Goal: Task Accomplishment & Management: Use online tool/utility

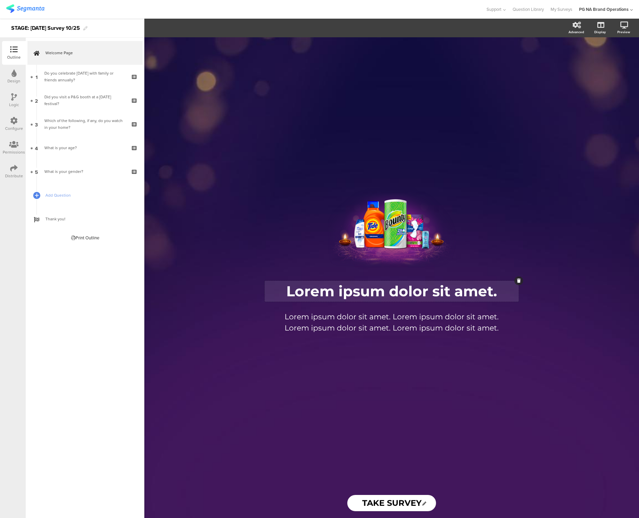
click at [416, 294] on div "Lorem ipsum dolor sit amet. Lorem ipsum dolor sit amet." at bounding box center [392, 291] width 254 height 21
click at [416, 294] on p "Lorem ipsum dolor sit amet." at bounding box center [392, 291] width 251 height 18
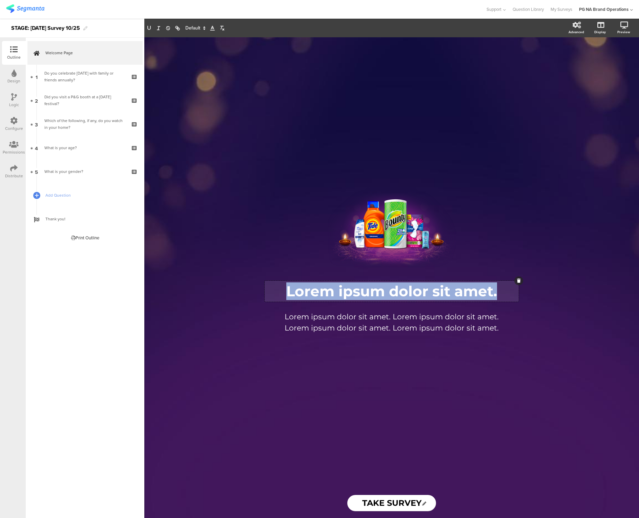
click at [416, 294] on p "Lorem ipsum dolor sit amet." at bounding box center [392, 291] width 251 height 18
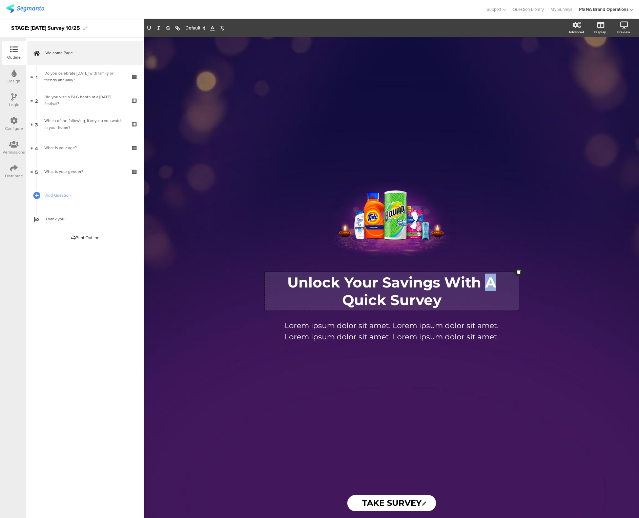
drag, startPoint x: 492, startPoint y: 284, endPoint x: 486, endPoint y: 283, distance: 6.2
click at [486, 283] on p "Unlock Your Savings With A Quick Survey" at bounding box center [392, 291] width 251 height 35
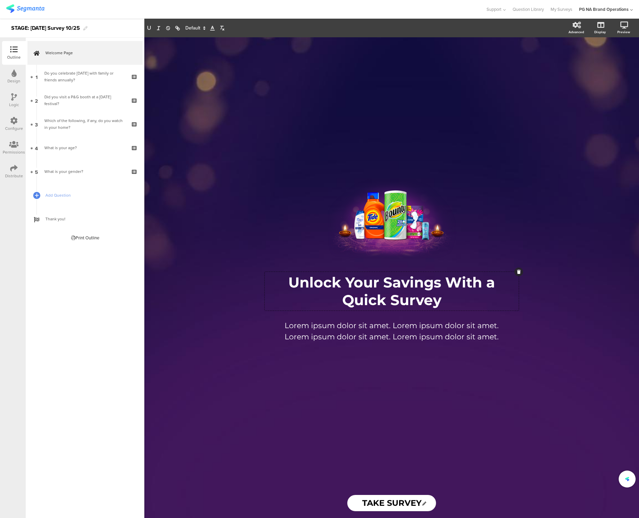
click at [571, 313] on div "/ Unlock Your Savings With a Quick Survey Unlock Your Savings With a Quick Surv…" at bounding box center [391, 277] width 495 height 481
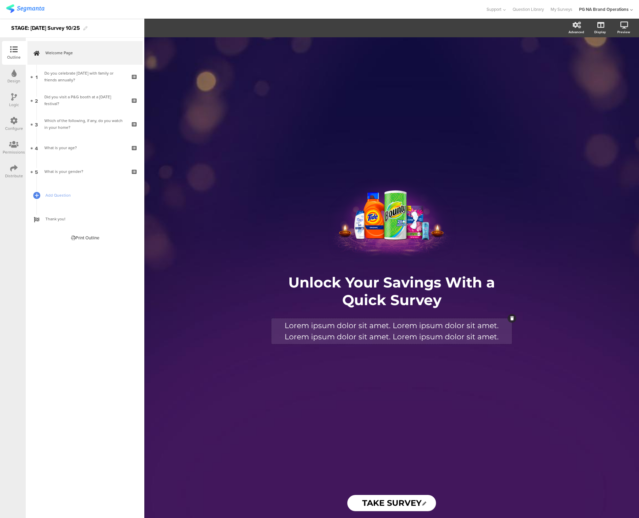
click at [394, 327] on p "Lorem ipsum dolor sit amet. Lorem ipsum dolor sit amet. Lorem ipsum dolor sit a…" at bounding box center [391, 331] width 237 height 22
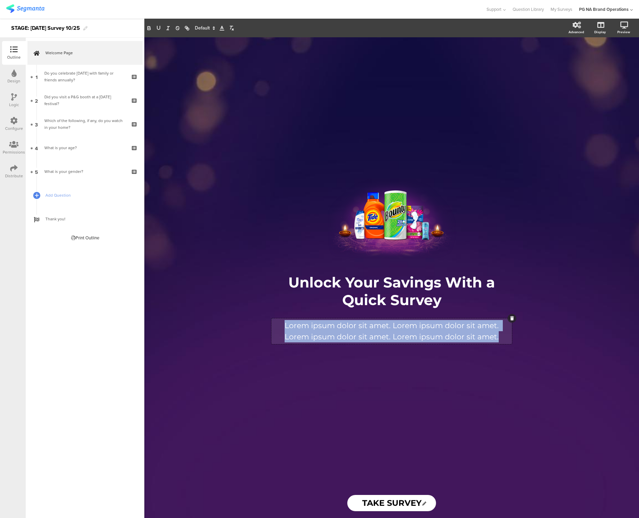
click at [394, 327] on p "Lorem ipsum dolor sit amet. Lorem ipsum dolor sit amet. Lorem ipsum dolor sit a…" at bounding box center [391, 331] width 237 height 22
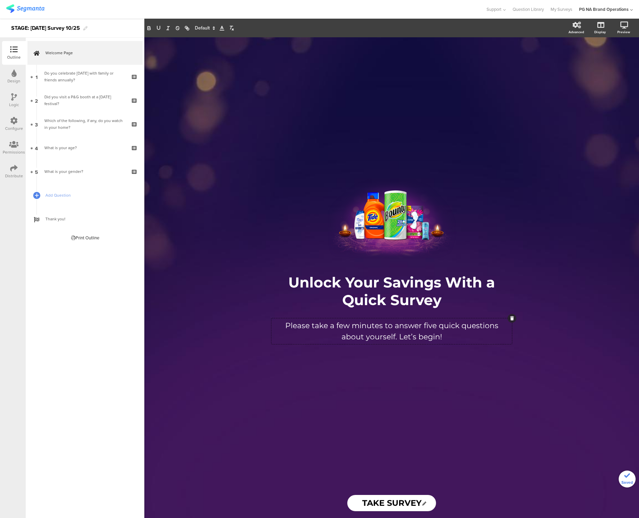
click at [490, 384] on div "/ Unlock Your Savings With a Quick Survey Unlock Your Savings With a Quick Surv…" at bounding box center [391, 262] width 271 height 451
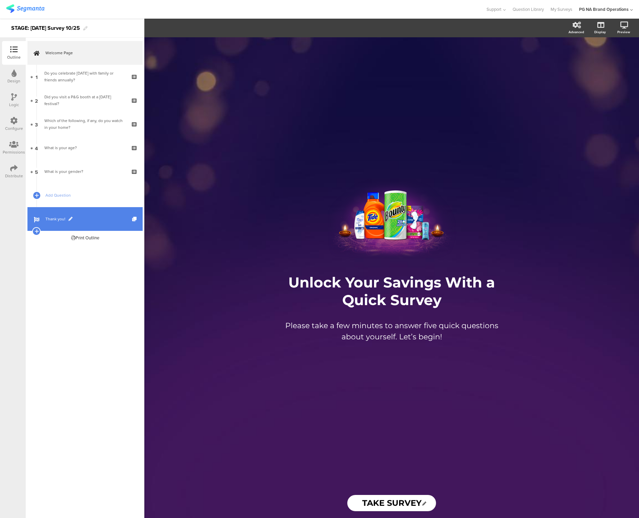
click at [92, 215] on link "Thank you!" at bounding box center [84, 219] width 115 height 24
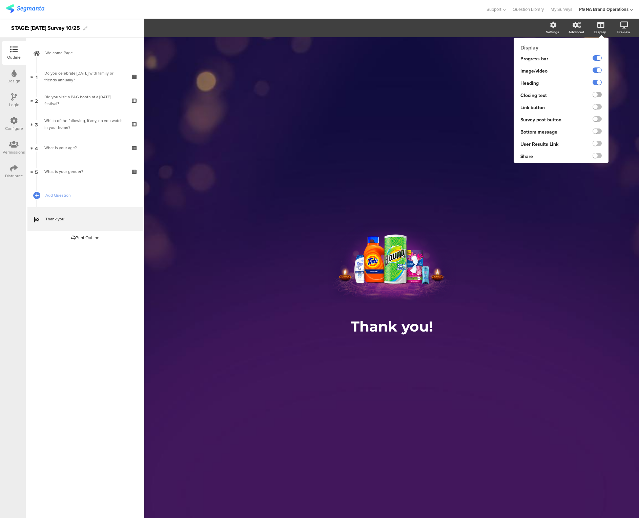
click at [595, 95] on label at bounding box center [597, 94] width 9 height 5
click at [0, 0] on input "checkbox" at bounding box center [0, 0] width 0 height 0
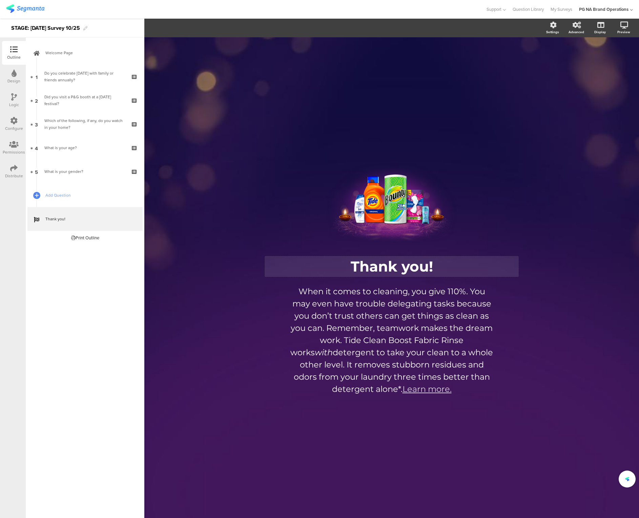
click at [411, 271] on div "Thank you! Thank you!" at bounding box center [392, 266] width 254 height 21
click at [411, 271] on p "Thank you!" at bounding box center [392, 267] width 251 height 18
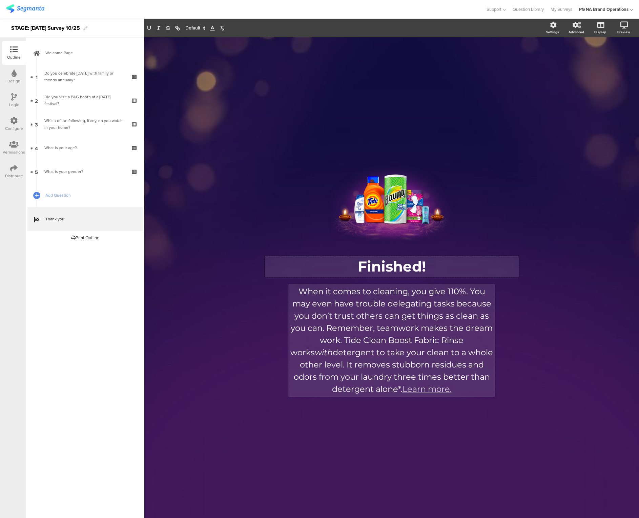
click at [389, 321] on div "When it comes to cleaning, you give 110%. You may even have trouble delegating …" at bounding box center [392, 340] width 207 height 113
click at [389, 321] on p "When it comes to cleaning, you give 110%. You may even have trouble delegating …" at bounding box center [391, 341] width 203 height 110
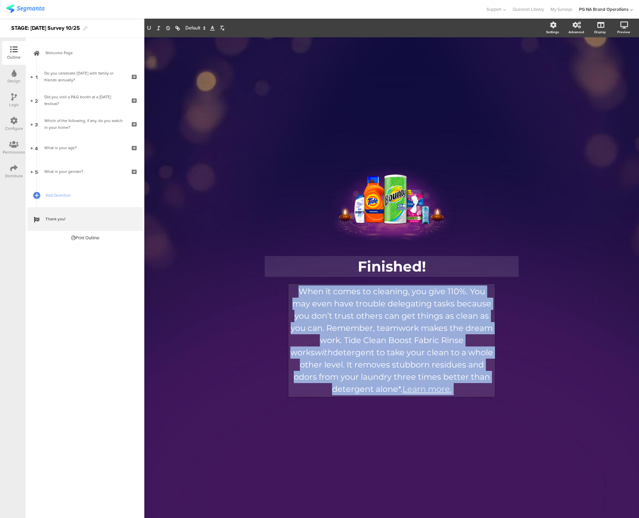
click at [389, 321] on p "When it comes to cleaning, you give 110%. You may even have trouble delegating …" at bounding box center [391, 341] width 203 height 110
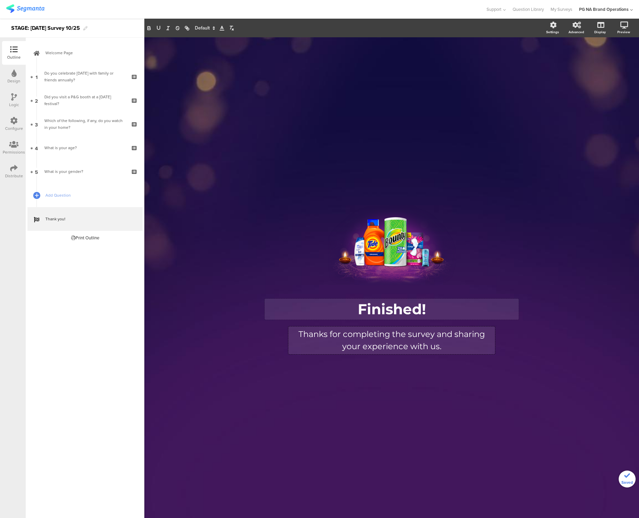
drag, startPoint x: 409, startPoint y: 381, endPoint x: 541, endPoint y: 102, distance: 308.7
click at [409, 381] on div "/ Finished! Finished! Thanks for completing the survey and sharing your experie…" at bounding box center [392, 274] width 285 height 474
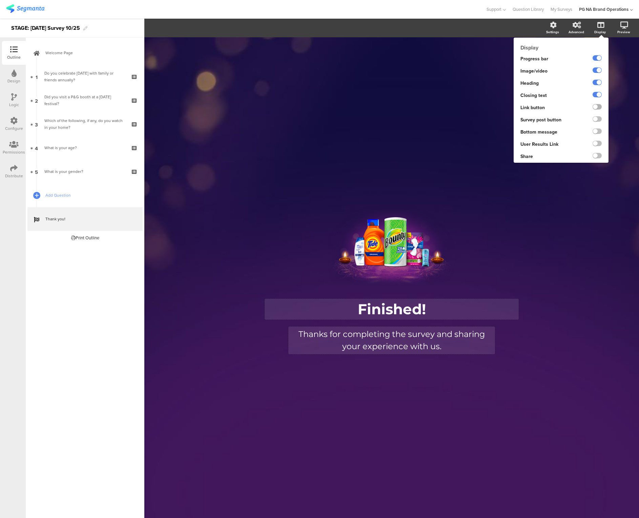
click at [597, 109] on label at bounding box center [597, 106] width 9 height 5
click at [0, 0] on input "checkbox" at bounding box center [0, 0] width 0 height 0
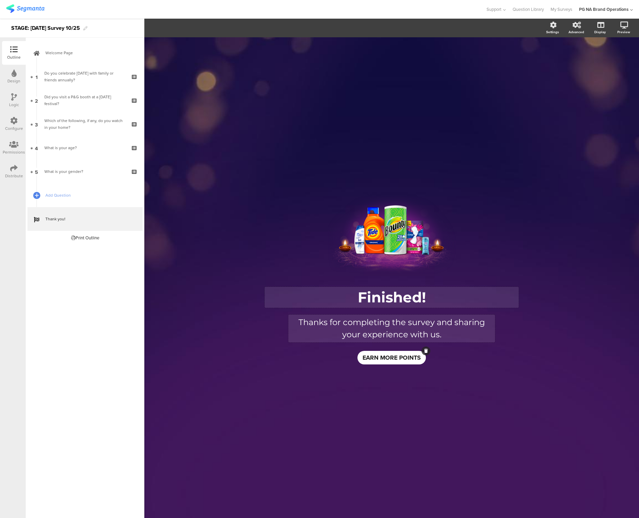
click at [383, 356] on span "EARN MORE POINTS" at bounding box center [392, 357] width 58 height 9
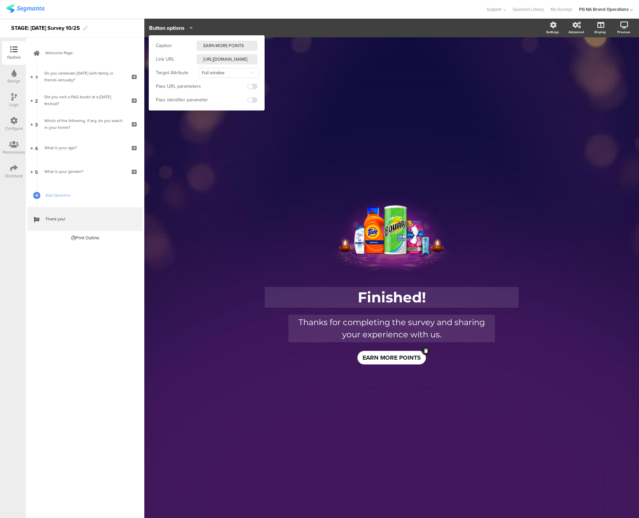
click at [235, 47] on input "EARN MORE POINTS" at bounding box center [227, 46] width 61 height 10
paste input "START SAVING"
type input "START SAVING"
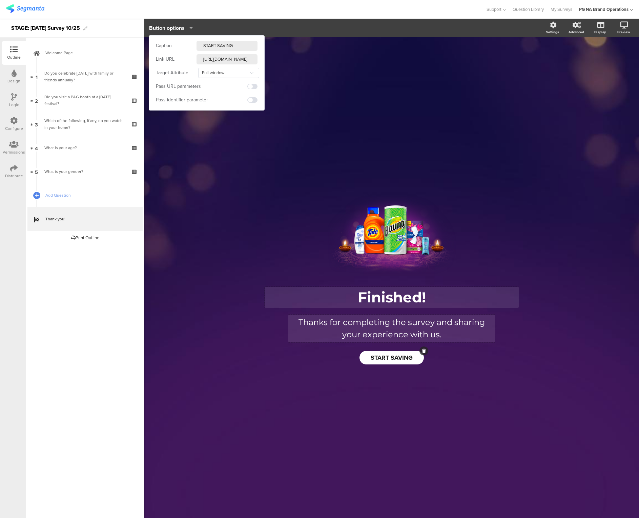
scroll to position [0, 40]
drag, startPoint x: 217, startPoint y: 59, endPoint x: 351, endPoint y: 62, distance: 134.0
click at [351, 62] on body "You are using an unsupported version of Internet Explorer. Unsupported browsers…" at bounding box center [319, 259] width 639 height 518
paste input "[URL][DOMAIN_NAME]"
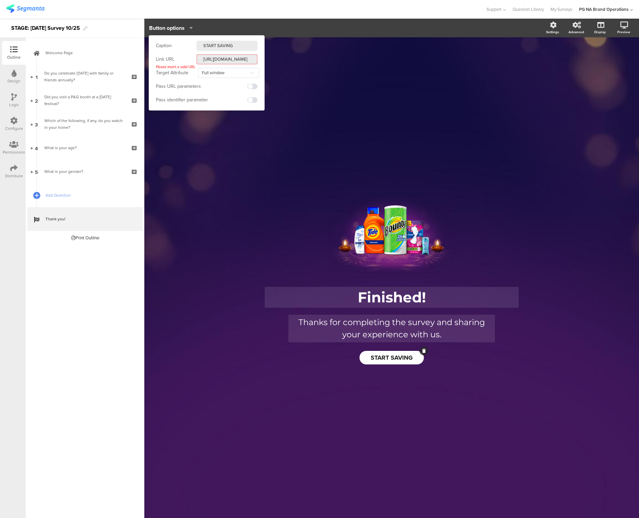
drag, startPoint x: 225, startPoint y: 59, endPoint x: 190, endPoint y: 59, distance: 34.9
click at [190, 59] on div "Link URL [URL][DOMAIN_NAME] Please insert a valid URL" at bounding box center [207, 59] width 102 height 10
paste input "[DOMAIN_NAME][URL]"
type input "[URL][DOMAIN_NAME]"
drag, startPoint x: 231, startPoint y: 61, endPoint x: 163, endPoint y: 60, distance: 67.8
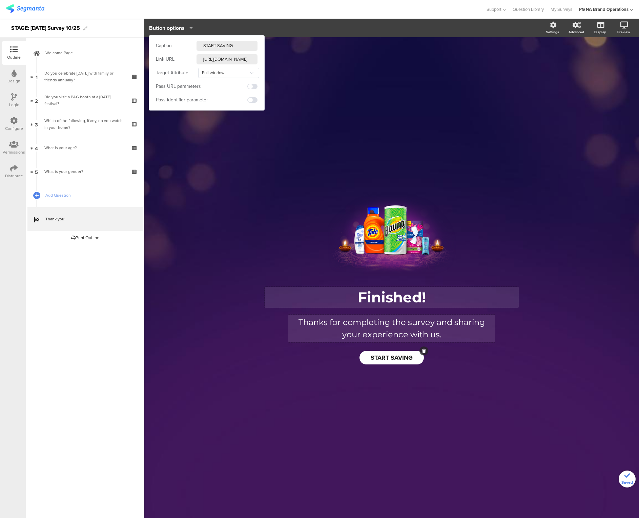
click at [162, 60] on div "Link URL [URL][DOMAIN_NAME]" at bounding box center [207, 59] width 102 height 10
click at [254, 151] on div "/ Finished! Finished! Thanks for completing the survey and sharing your experie…" at bounding box center [392, 274] width 285 height 474
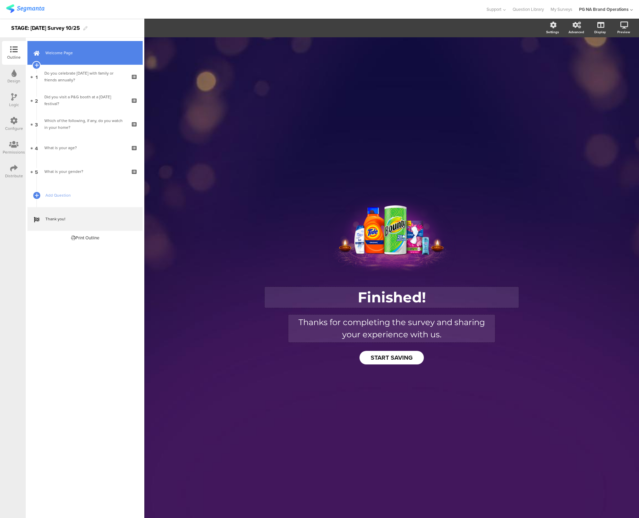
click at [78, 58] on link "Welcome Page" at bounding box center [84, 53] width 115 height 24
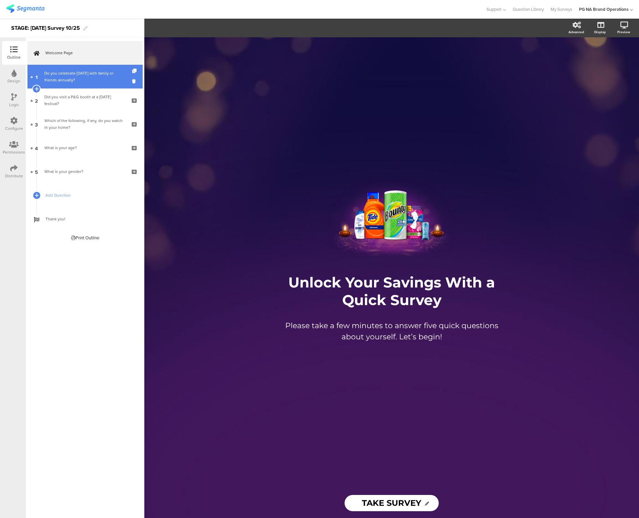
click at [79, 72] on div "Do you celebrate [DATE] with family or friends annually?" at bounding box center [84, 77] width 81 height 14
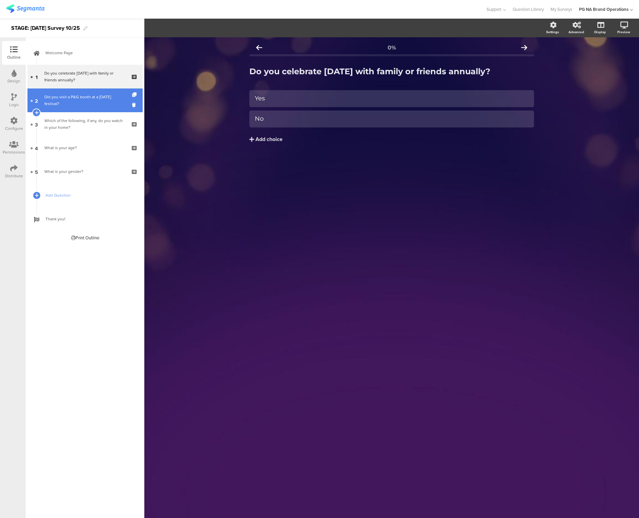
click at [84, 102] on div "Did you visit a P&G booth at a [DATE] festival?" at bounding box center [84, 101] width 81 height 14
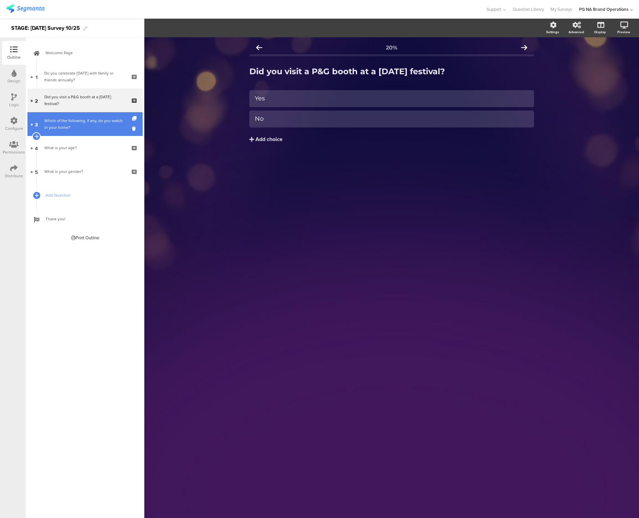
click at [87, 129] on div "Which of the following, if any, do you watch in your home?" at bounding box center [84, 124] width 81 height 14
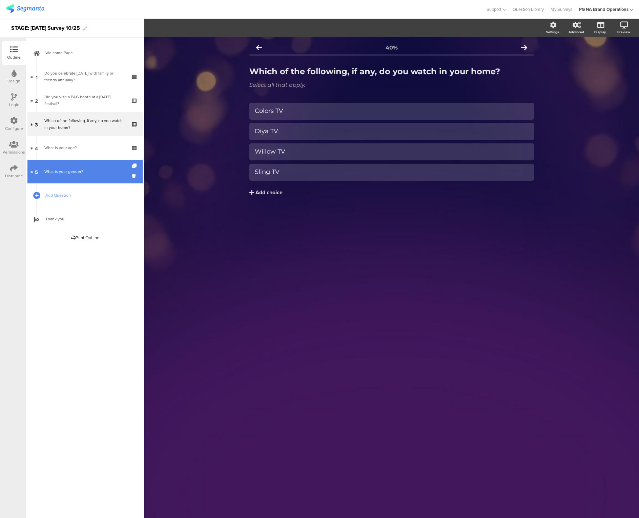
drag, startPoint x: 87, startPoint y: 151, endPoint x: 88, endPoint y: 160, distance: 9.2
click at [87, 151] on link "4 What is your age?" at bounding box center [84, 148] width 115 height 24
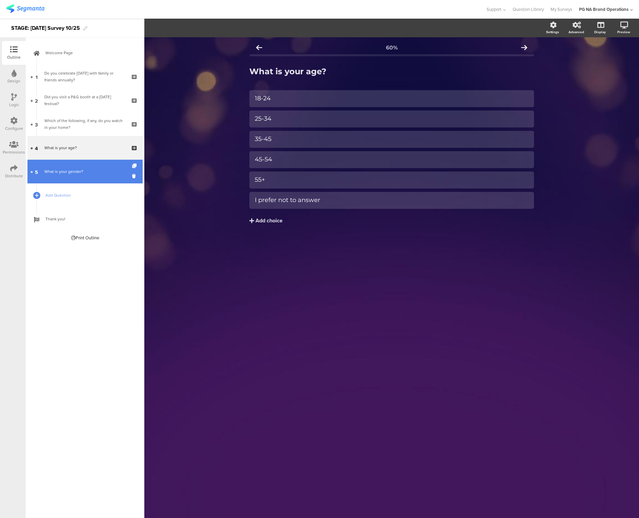
click at [91, 172] on div "What is your gender?" at bounding box center [84, 171] width 81 height 7
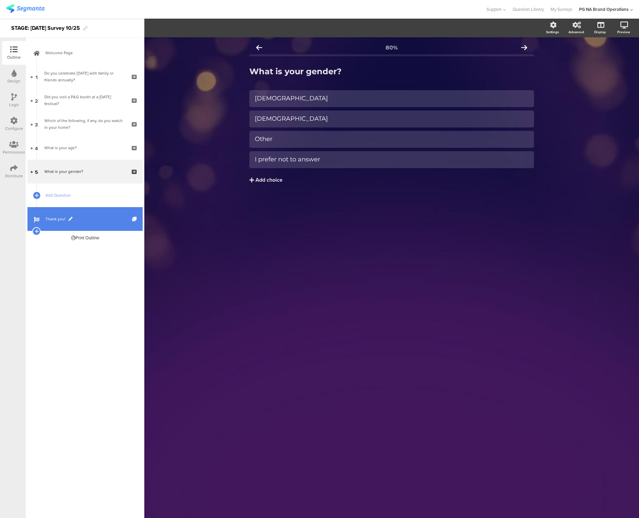
click at [95, 207] on link "Thank you!" at bounding box center [84, 219] width 115 height 24
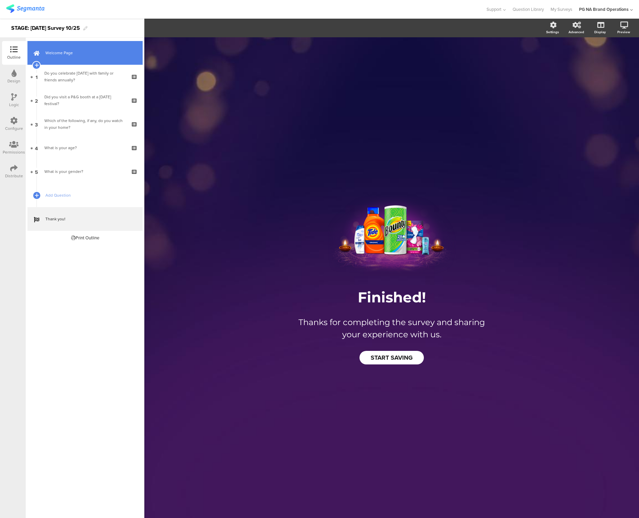
click at [102, 59] on link "Welcome Page" at bounding box center [84, 53] width 115 height 24
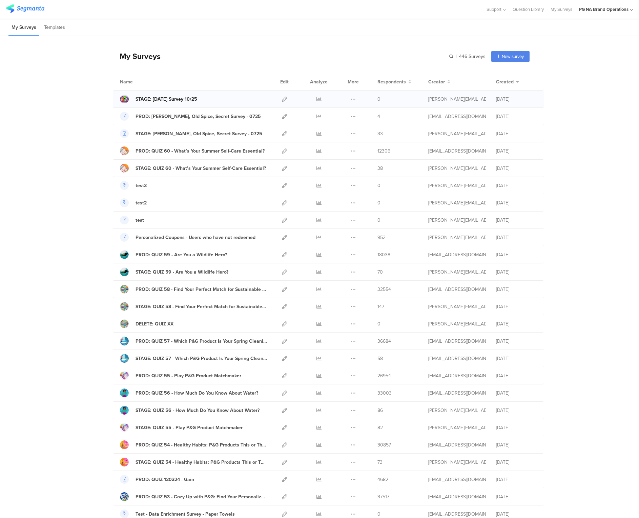
click at [123, 101] on div at bounding box center [124, 99] width 9 height 9
